Goal: Information Seeking & Learning: Learn about a topic

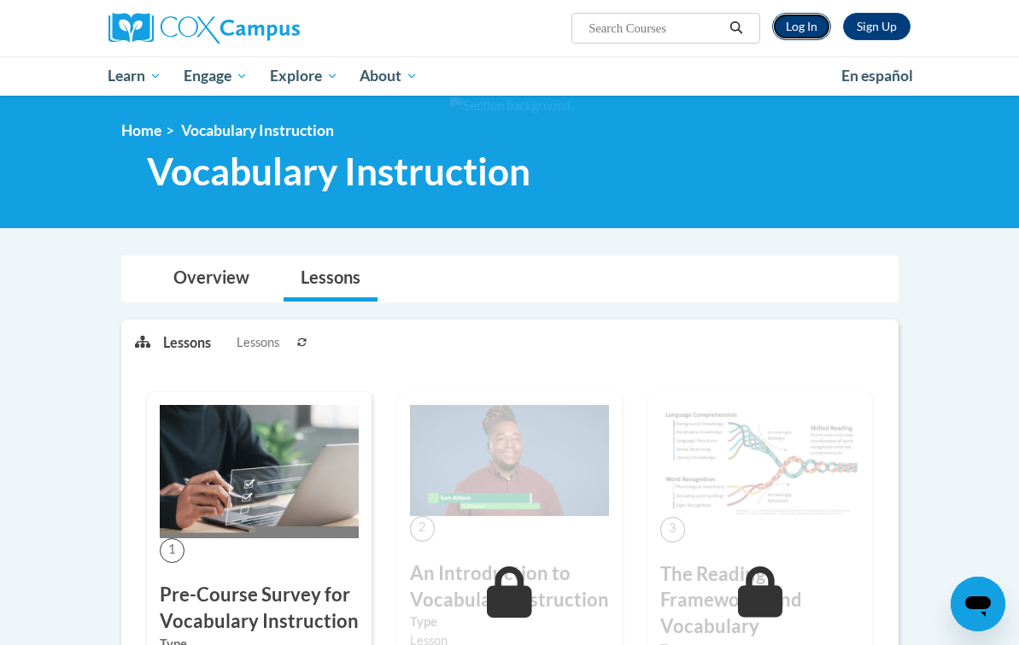
click at [812, 27] on link "Log In" at bounding box center [801, 26] width 59 height 27
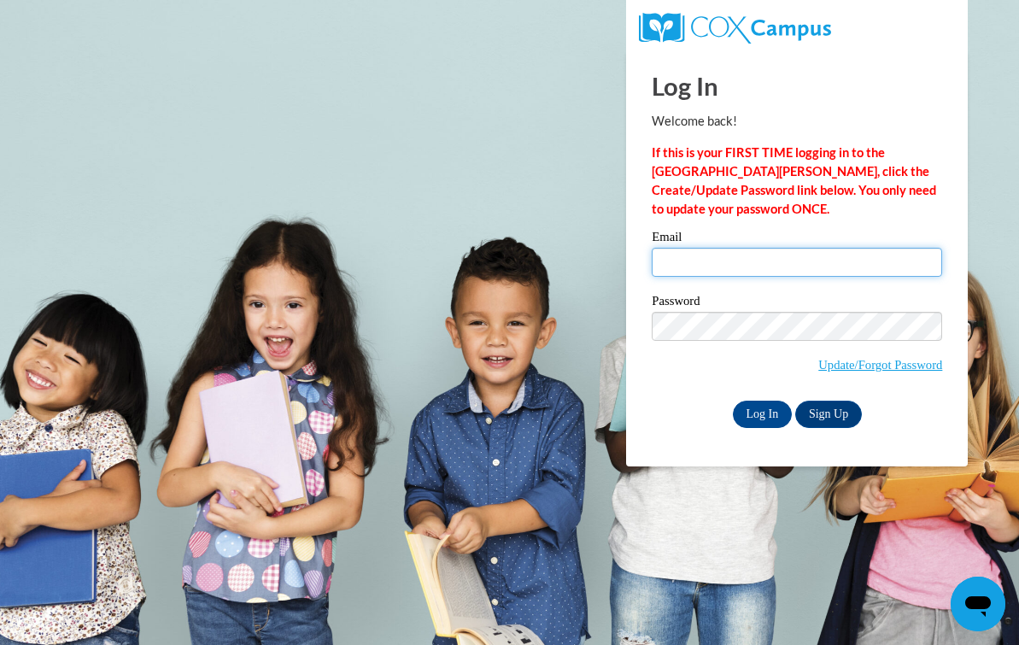
click at [695, 261] on input "Email" at bounding box center [796, 262] width 290 height 29
type input "trreed4270@ung.edu"
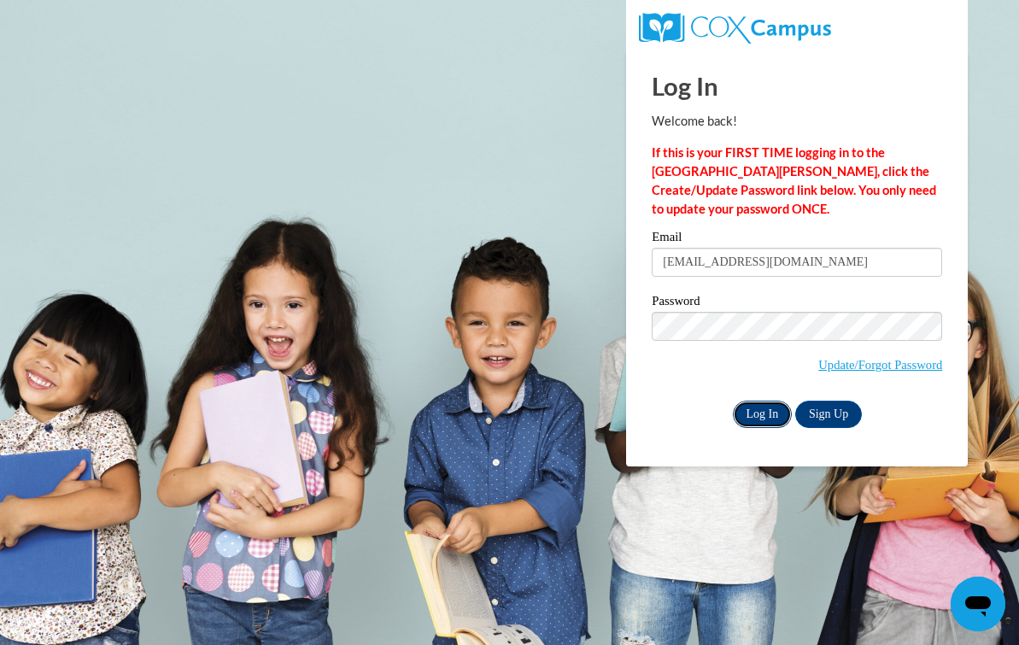
click at [767, 414] on input "Log In" at bounding box center [763, 413] width 60 height 27
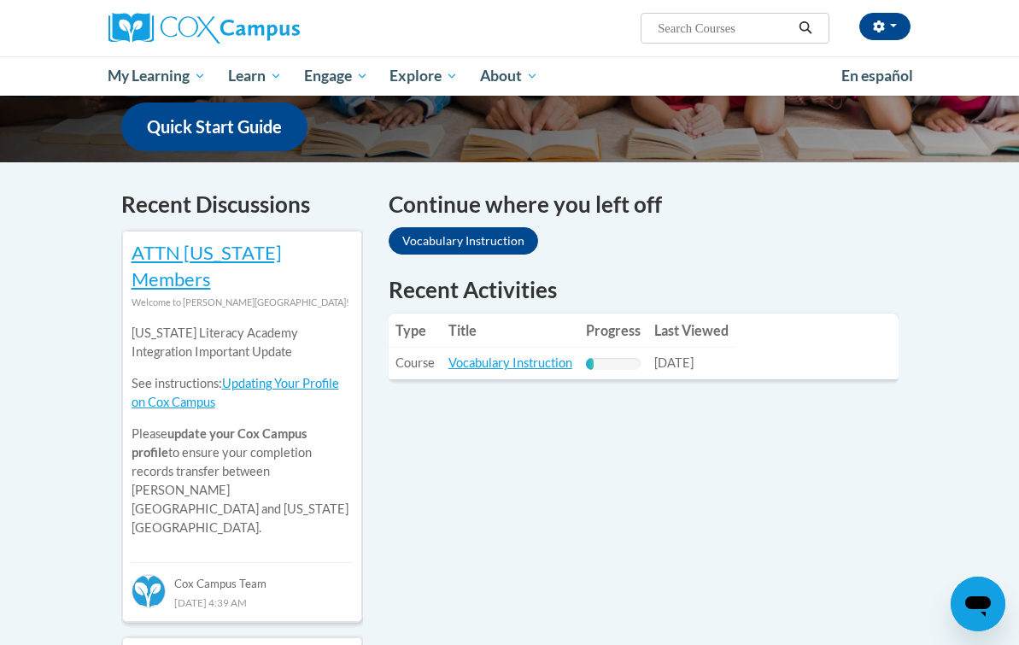
scroll to position [458, 0]
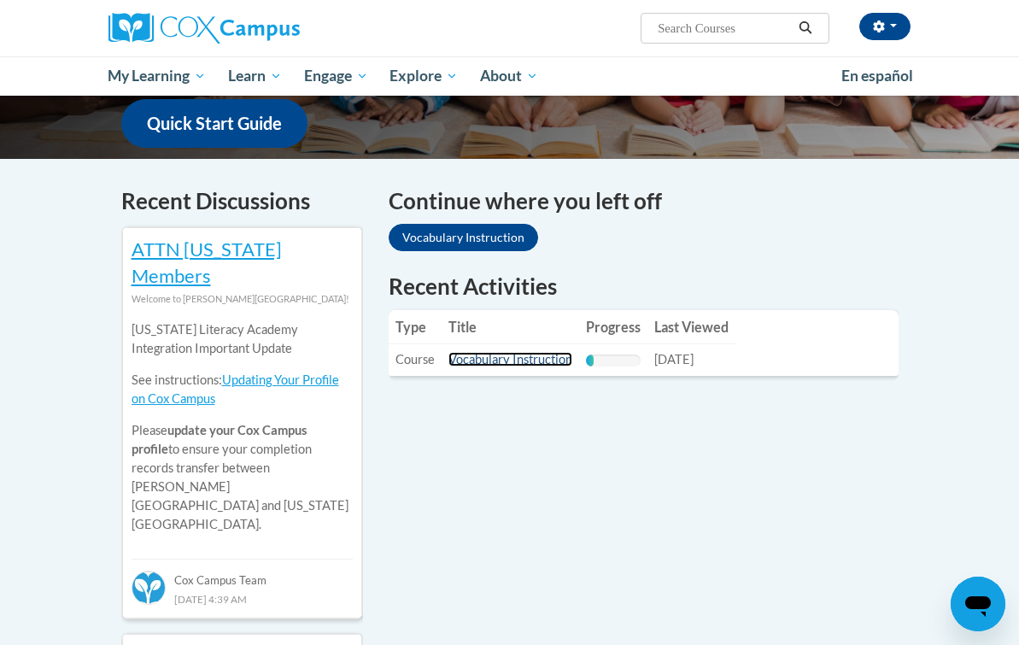
click at [552, 352] on link "Vocabulary Instruction" at bounding box center [510, 359] width 124 height 15
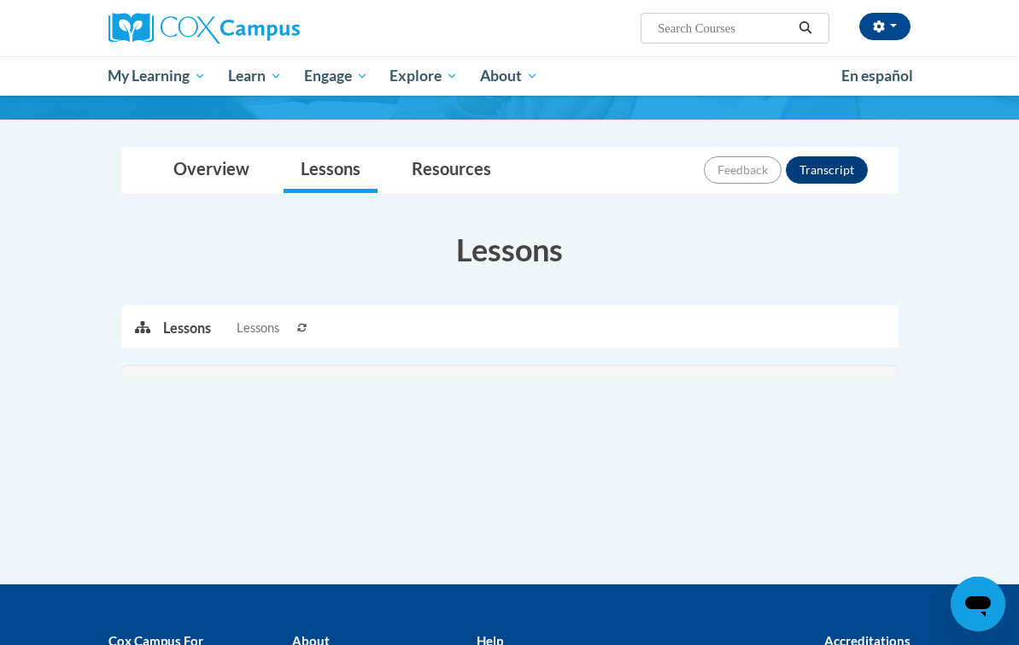
scroll to position [143, 0]
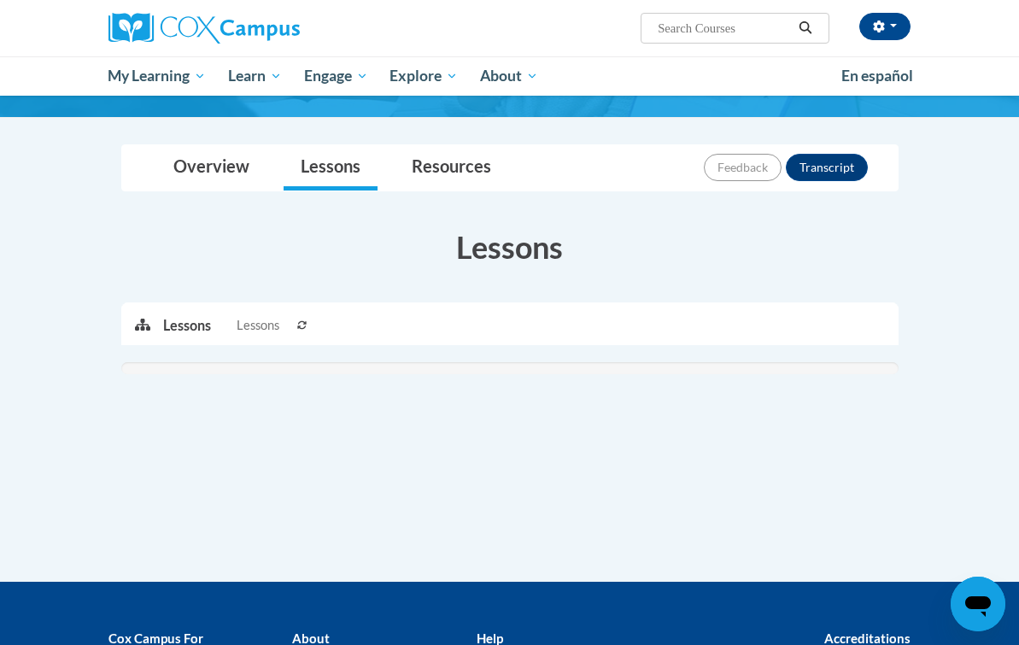
click at [306, 328] on button at bounding box center [302, 324] width 20 height 43
click at [249, 166] on link "Overview" at bounding box center [211, 167] width 110 height 45
click at [469, 173] on link "Resources" at bounding box center [451, 167] width 114 height 45
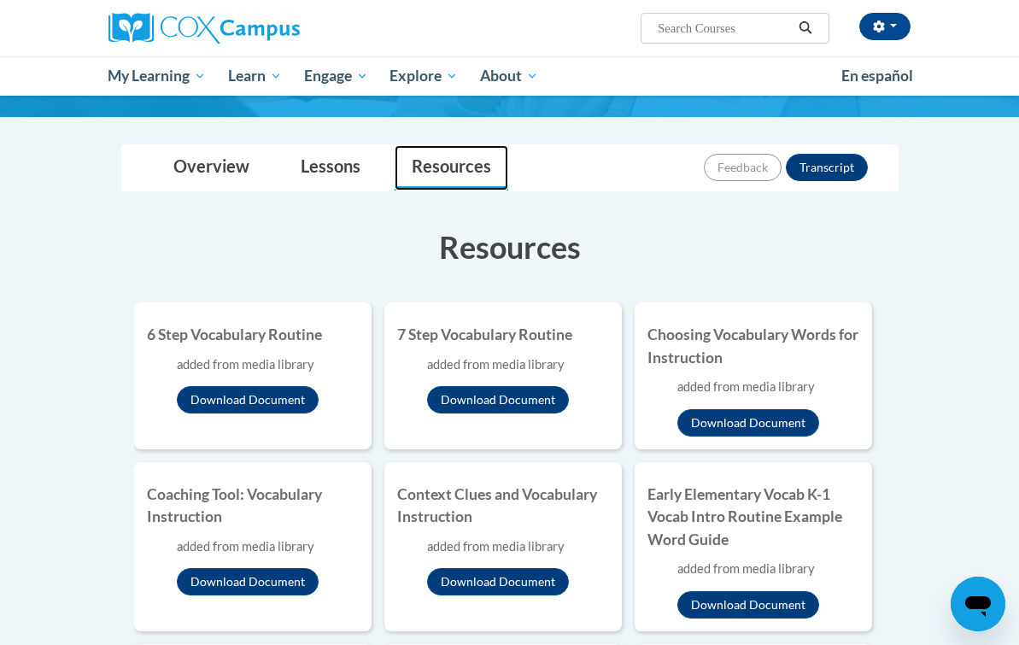
scroll to position [0, 0]
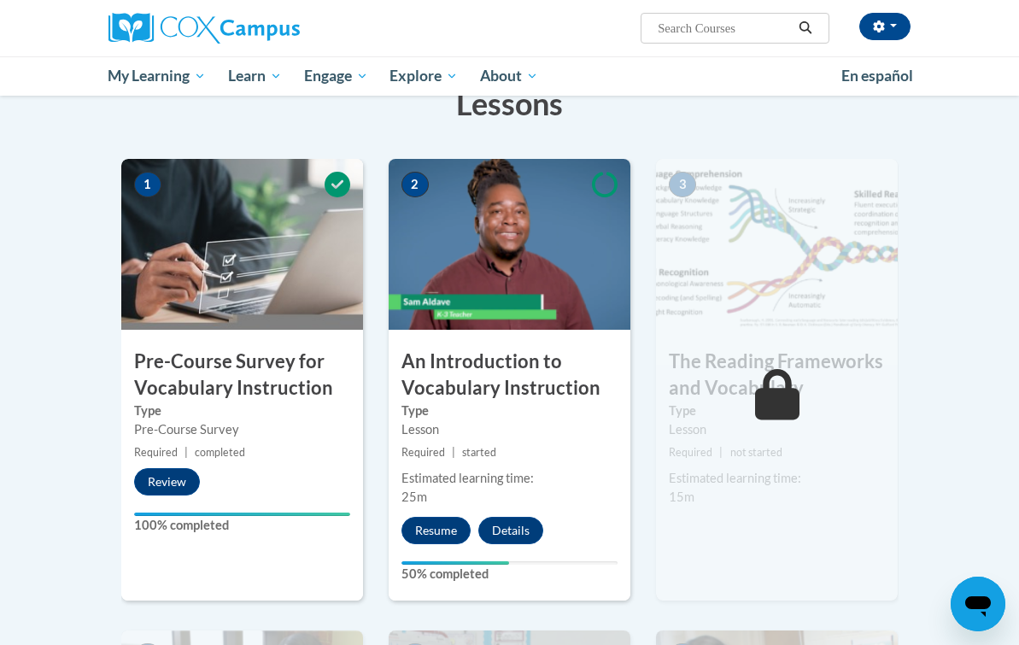
scroll to position [297, 0]
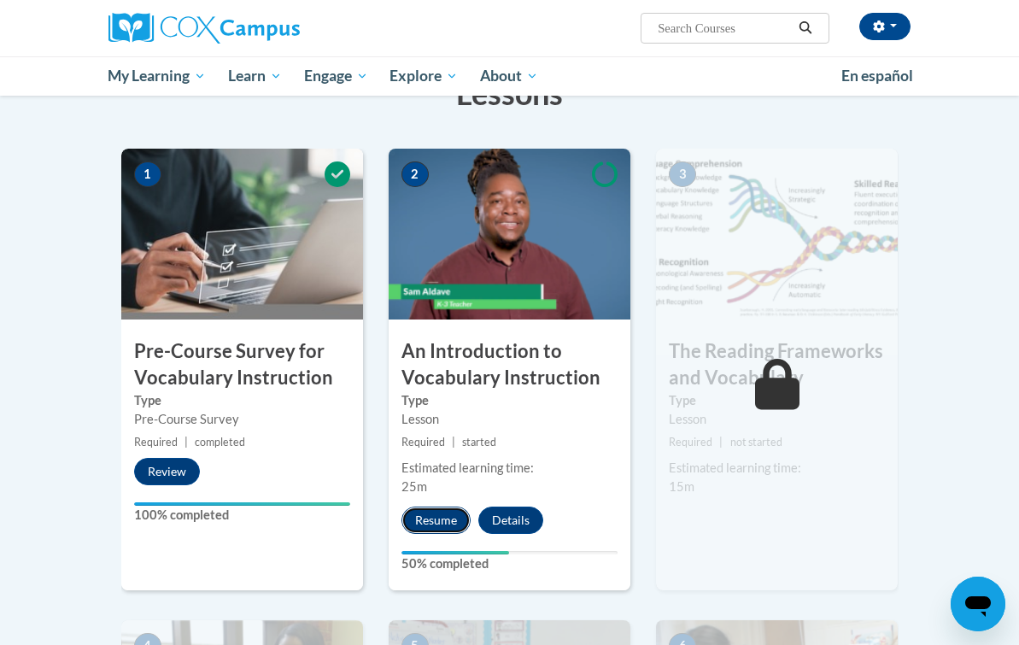
click at [425, 513] on button "Resume" at bounding box center [435, 519] width 69 height 27
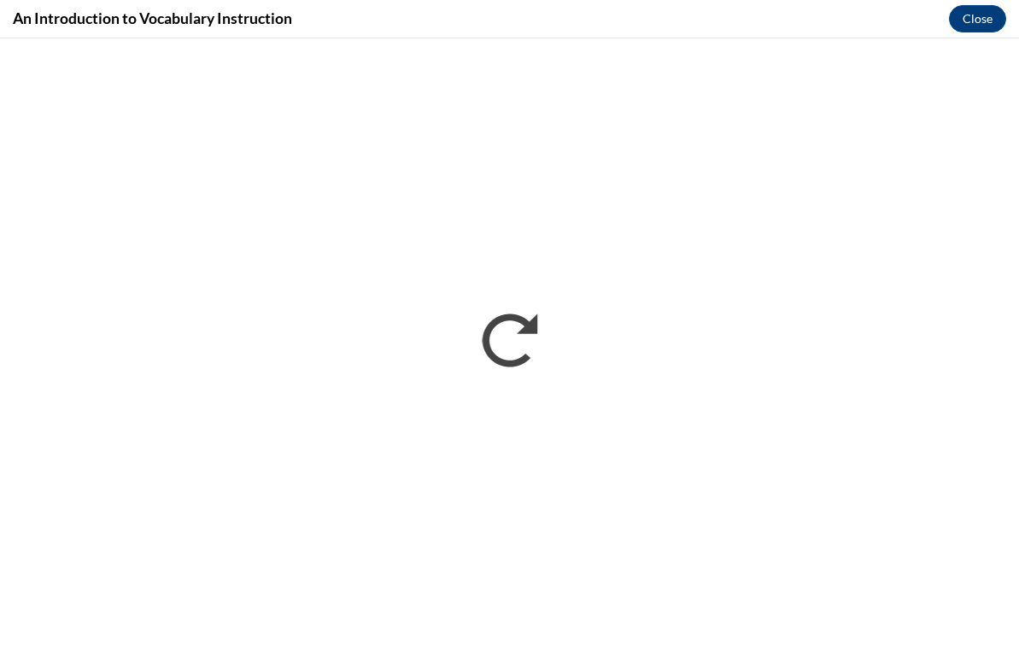
scroll to position [0, 0]
